Goal: Information Seeking & Learning: Understand process/instructions

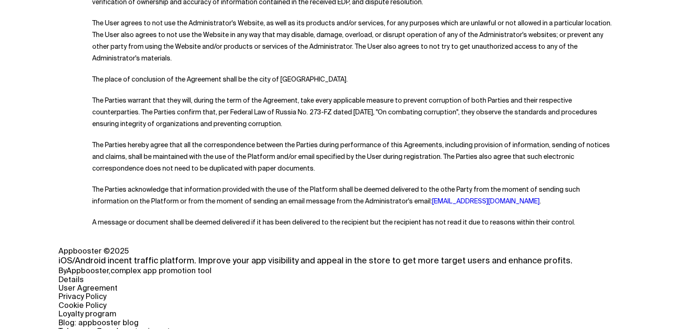
scroll to position [4813, 0]
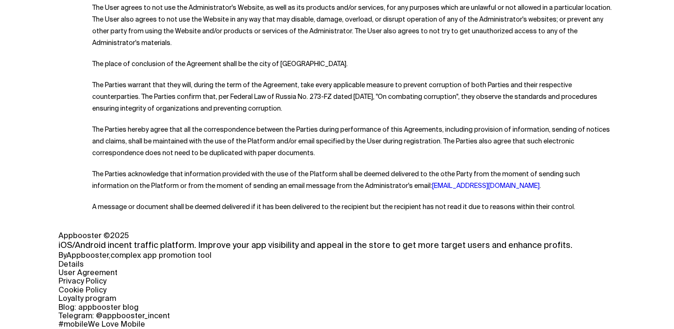
drag, startPoint x: 53, startPoint y: 136, endPoint x: 217, endPoint y: 322, distance: 247.5
copy body "USER AGREEMENT This User Agreement (the Agreement) defines the rights and oblig…"
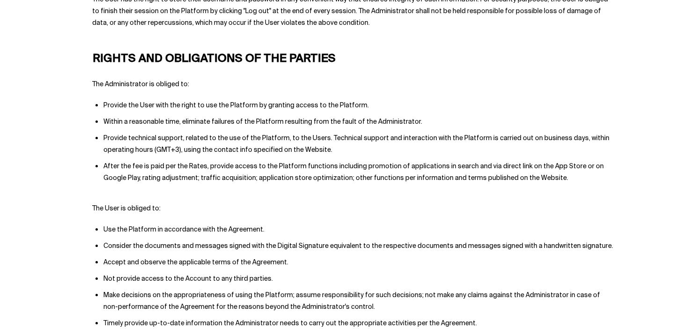
click at [223, 133] on li "Provide technical support, related to the use of the Platform, to the Users. Te…" at bounding box center [360, 144] width 512 height 23
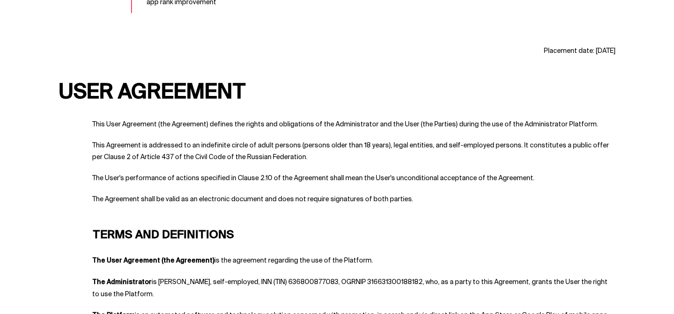
scroll to position [1373, 0]
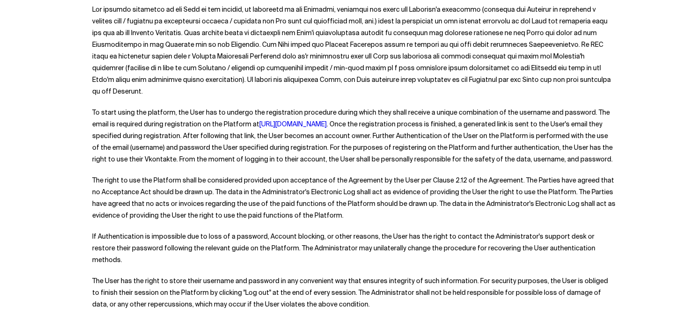
click at [266, 231] on li "If Authentication is impossible due to loss of a password, Account blocking, or…" at bounding box center [354, 248] width 524 height 35
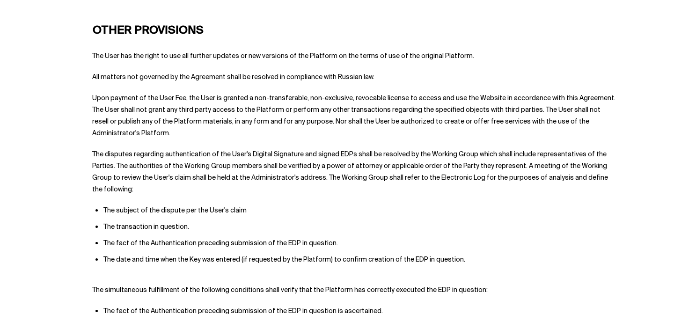
scroll to position [4288, 0]
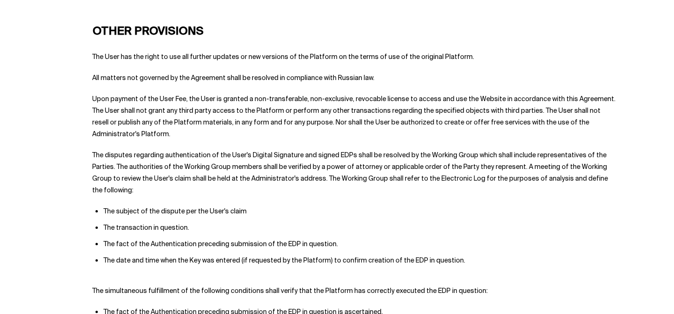
click at [118, 150] on li "The disputes regarding authentication of the User's Digital Signature and signe…" at bounding box center [354, 173] width 524 height 47
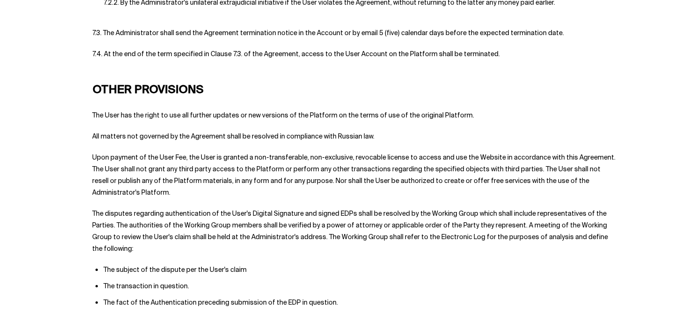
scroll to position [4223, 0]
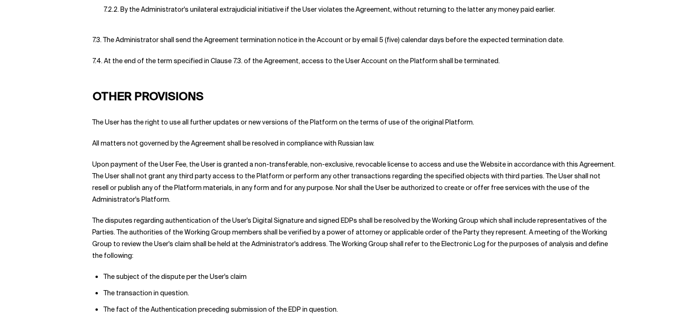
drag, startPoint x: 130, startPoint y: 154, endPoint x: 67, endPoint y: 79, distance: 97.7
click at [154, 159] on li "Upon payment of the User Fee, the User is granted a non-transferable, non-exclu…" at bounding box center [354, 182] width 524 height 47
click at [114, 159] on li "Upon payment of the User Fee, the User is granted a non-transferable, non-exclu…" at bounding box center [354, 182] width 524 height 47
click at [139, 159] on li "Upon payment of the User Fee, the User is granted a non-transferable, non-exclu…" at bounding box center [354, 182] width 524 height 47
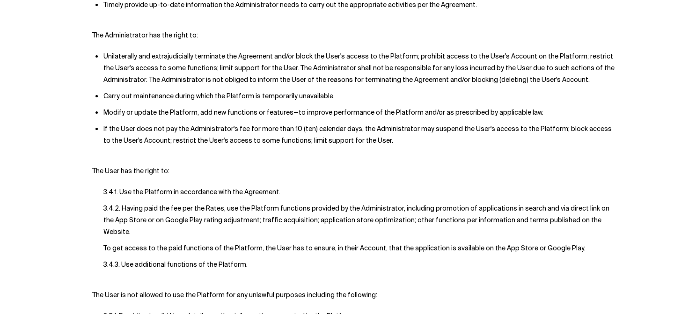
scroll to position [2151, 0]
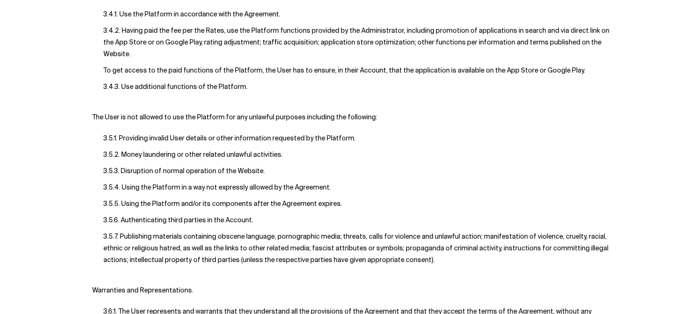
click at [232, 215] on li "3.5.6. Authenticating third parties in the Account." at bounding box center [360, 221] width 512 height 12
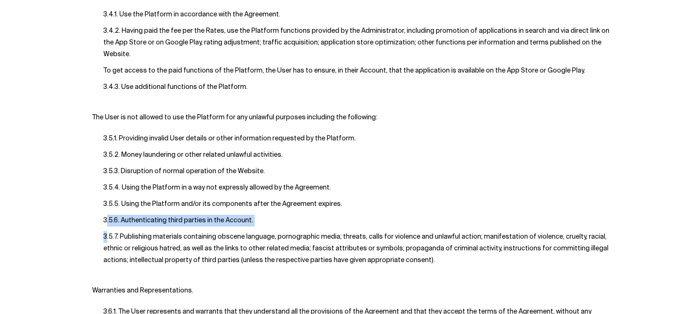
drag, startPoint x: 255, startPoint y: 181, endPoint x: 68, endPoint y: 179, distance: 186.4
copy ul "3.5.6. Authenticating third parties in the Account."
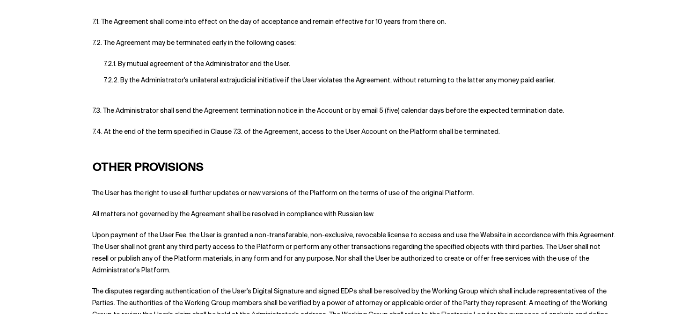
scroll to position [4120, 0]
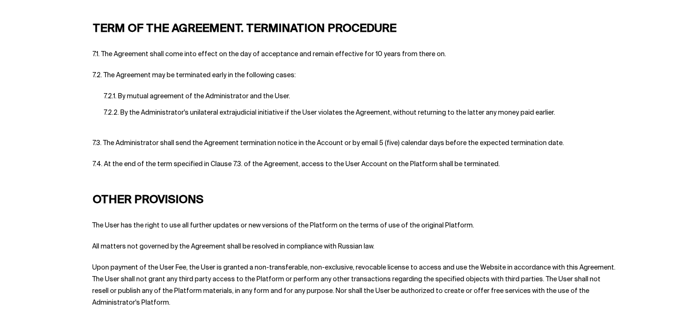
drag, startPoint x: 210, startPoint y: 159, endPoint x: 95, endPoint y: 152, distance: 115.9
click at [95, 189] on h2 "08. OTHER PROVISIONS" at bounding box center [337, 200] width 557 height 23
copy h2 "OTHER PROVISIONS"
